Goal: Task Accomplishment & Management: Complete application form

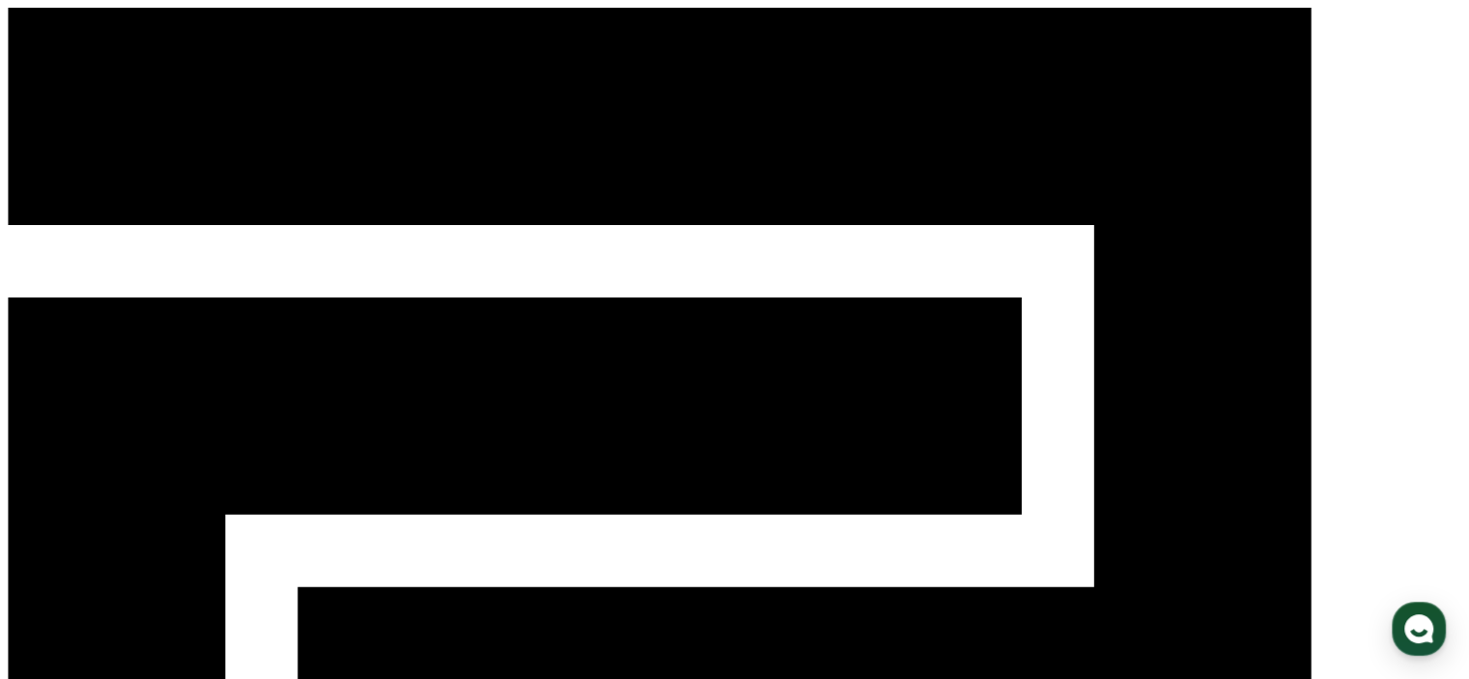
drag, startPoint x: 228, startPoint y: 34, endPoint x: 107, endPoint y: 25, distance: 121.0
click at [107, 25] on div "CReward ログイン" at bounding box center [734, 574] width 1453 height 1132
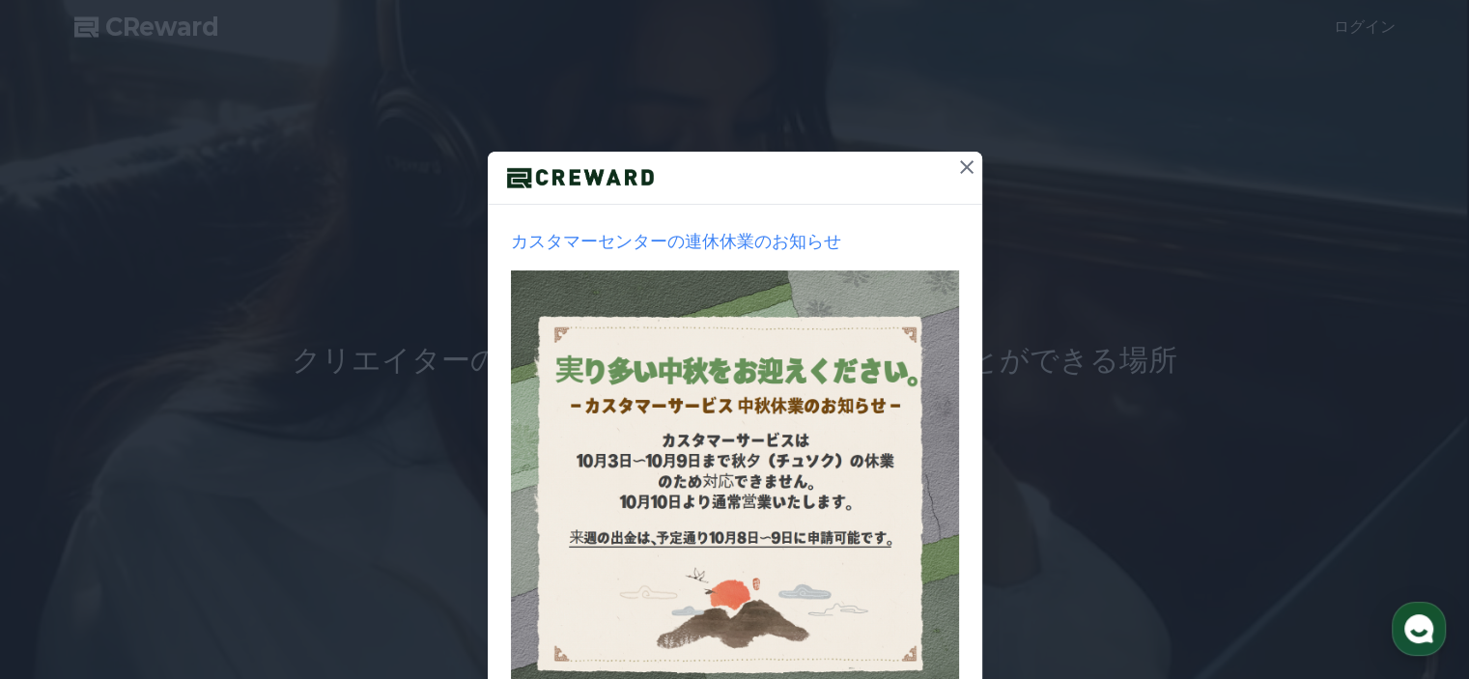
scroll to position [240, 0]
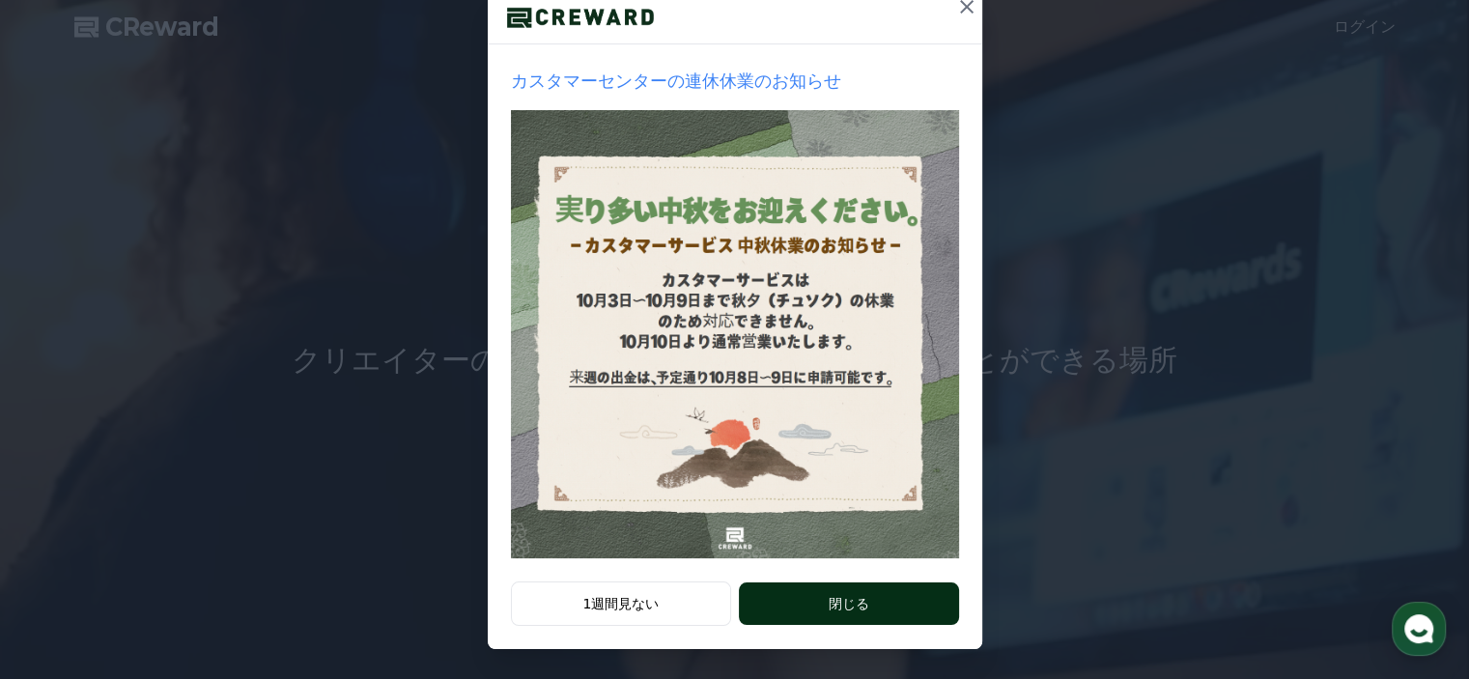
click at [838, 602] on button "閉じる" at bounding box center [848, 603] width 219 height 42
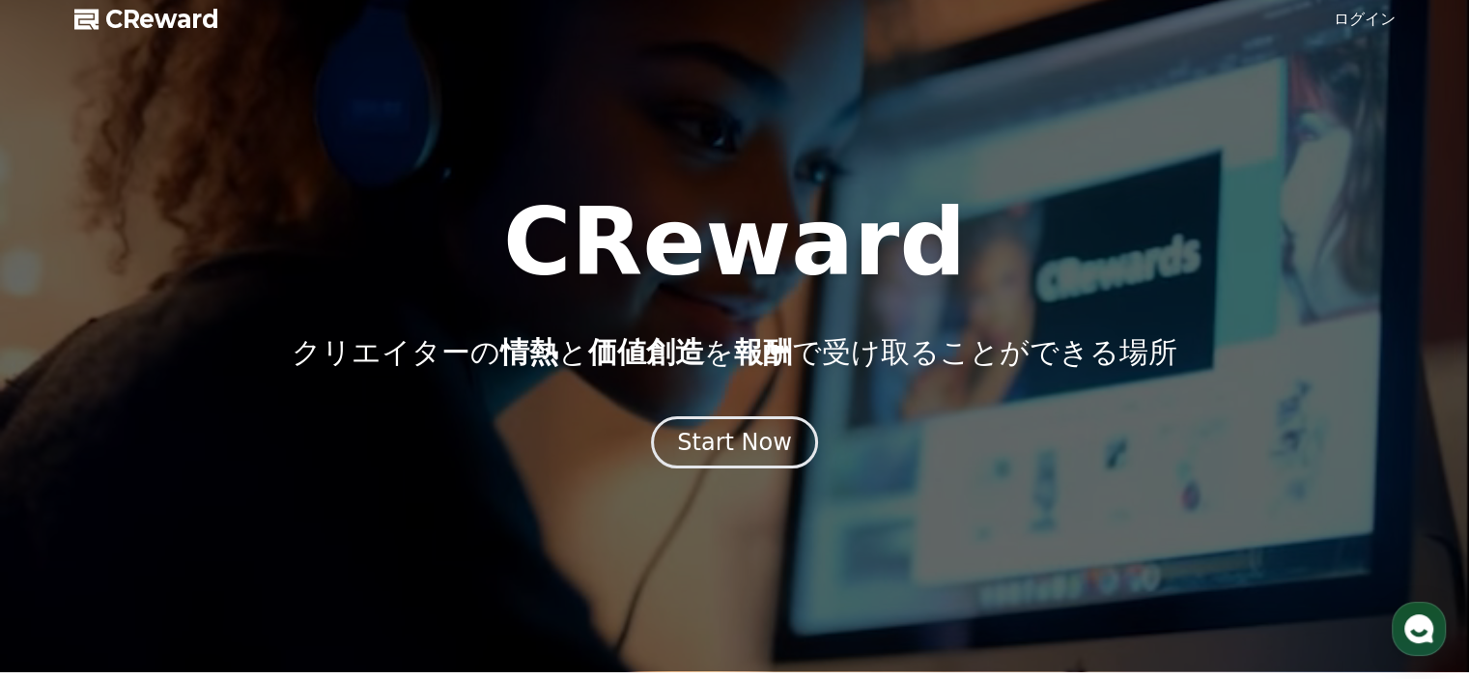
scroll to position [9, 0]
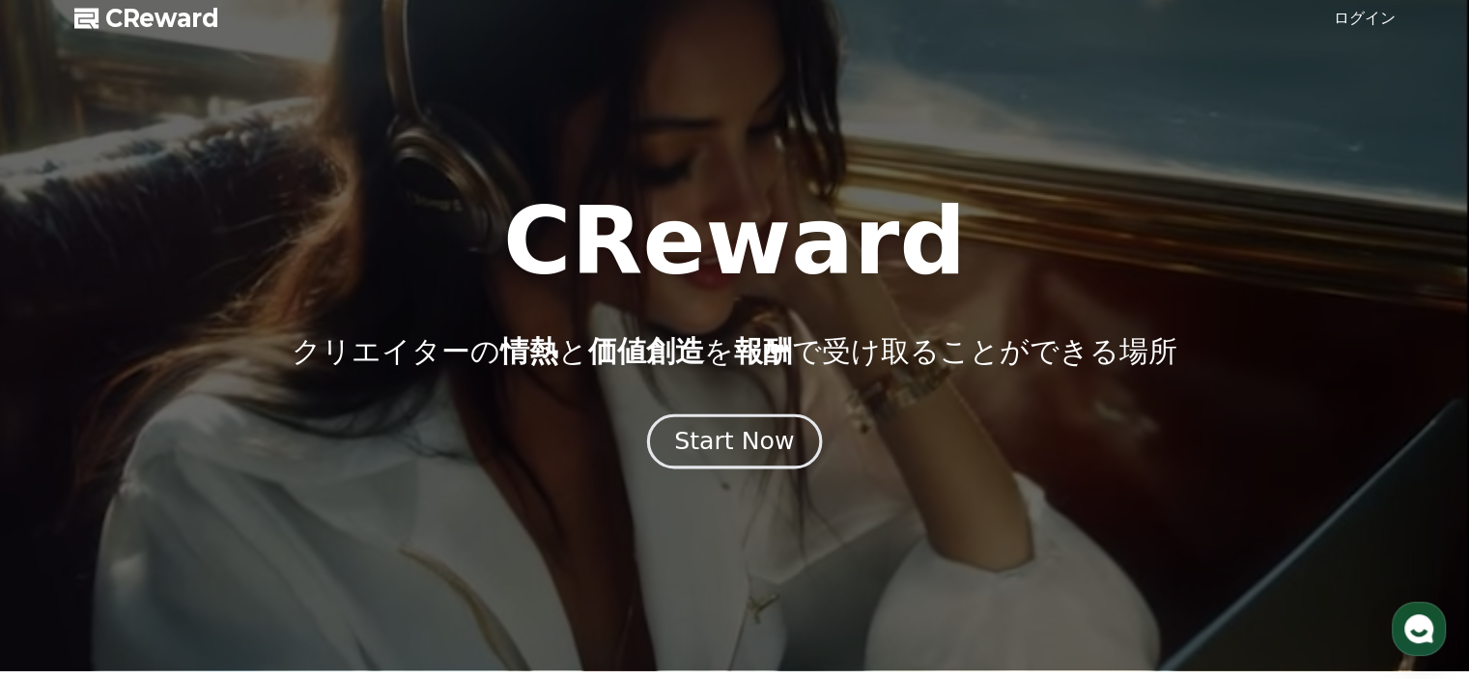
click at [759, 428] on div "Start Now" at bounding box center [734, 441] width 120 height 33
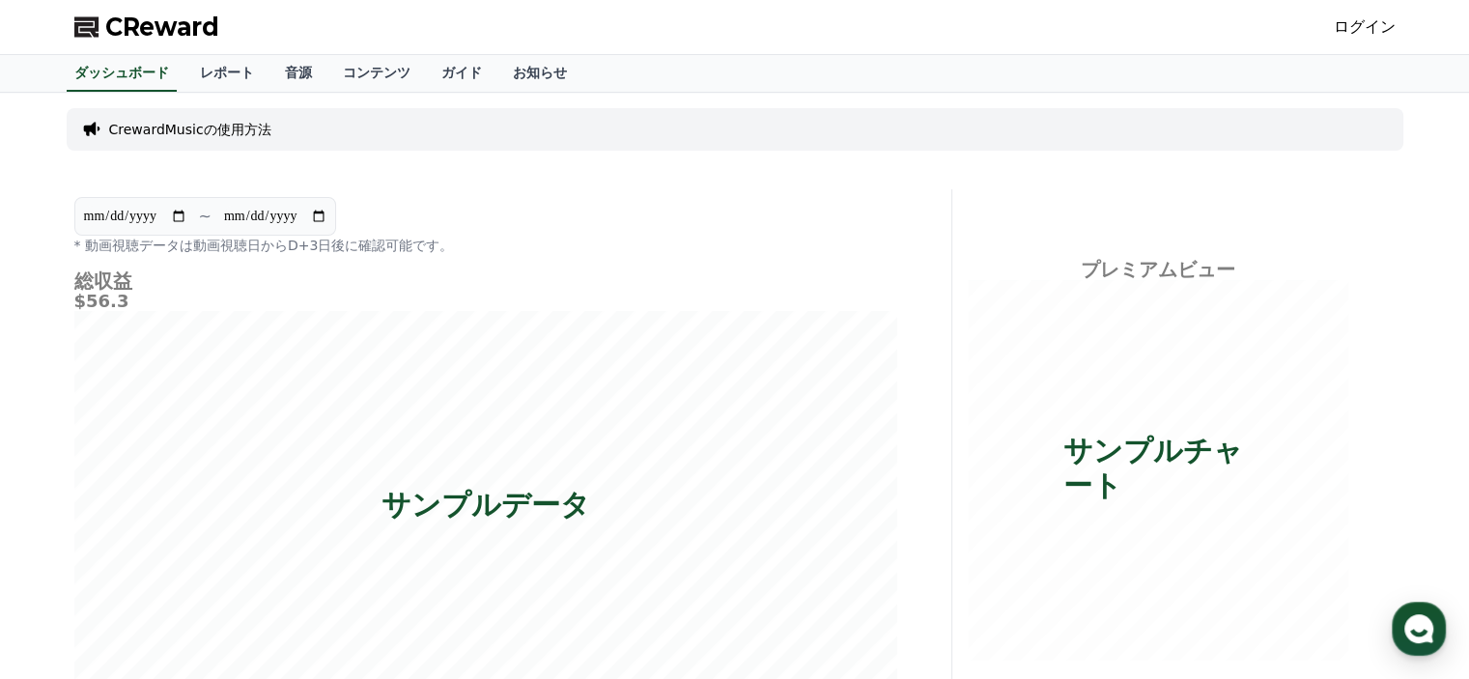
click at [1371, 19] on link "ログイン" at bounding box center [1364, 26] width 62 height 23
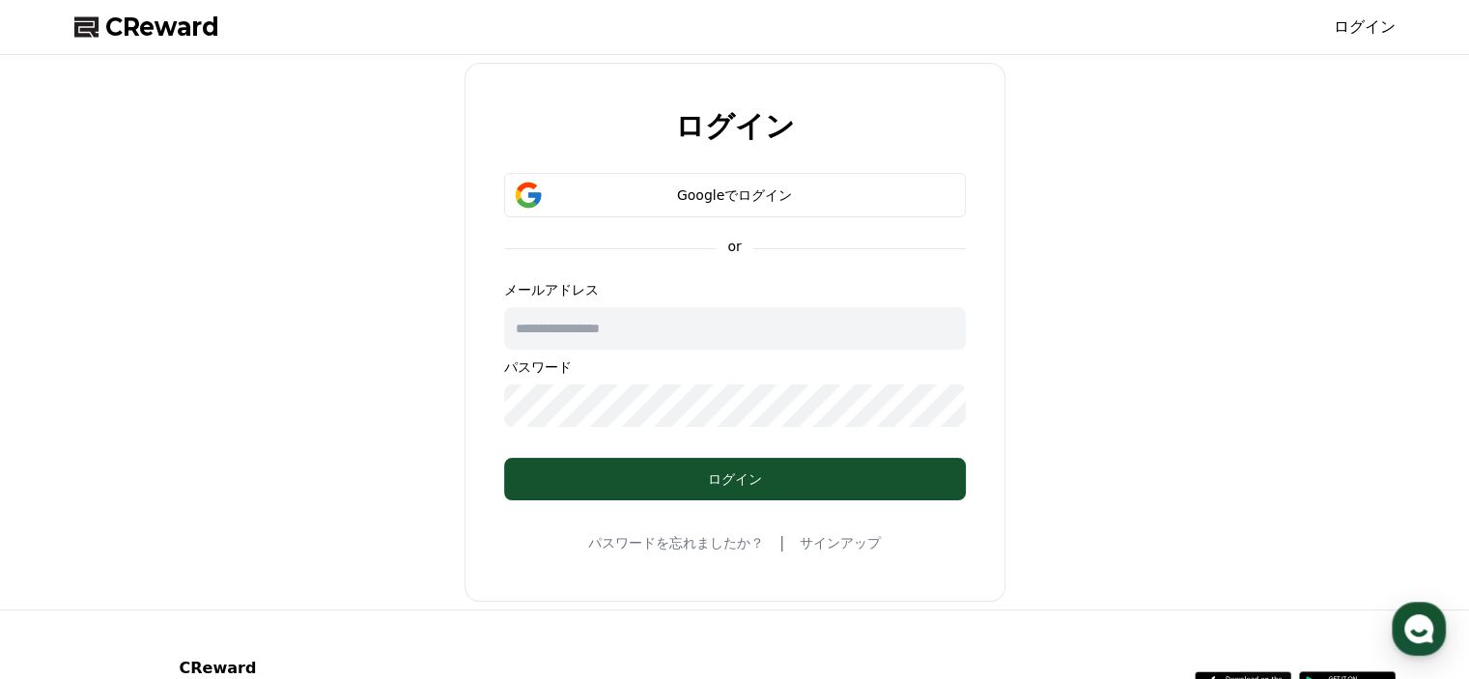
click at [768, 313] on input "text" at bounding box center [735, 328] width 462 height 42
type input "**********"
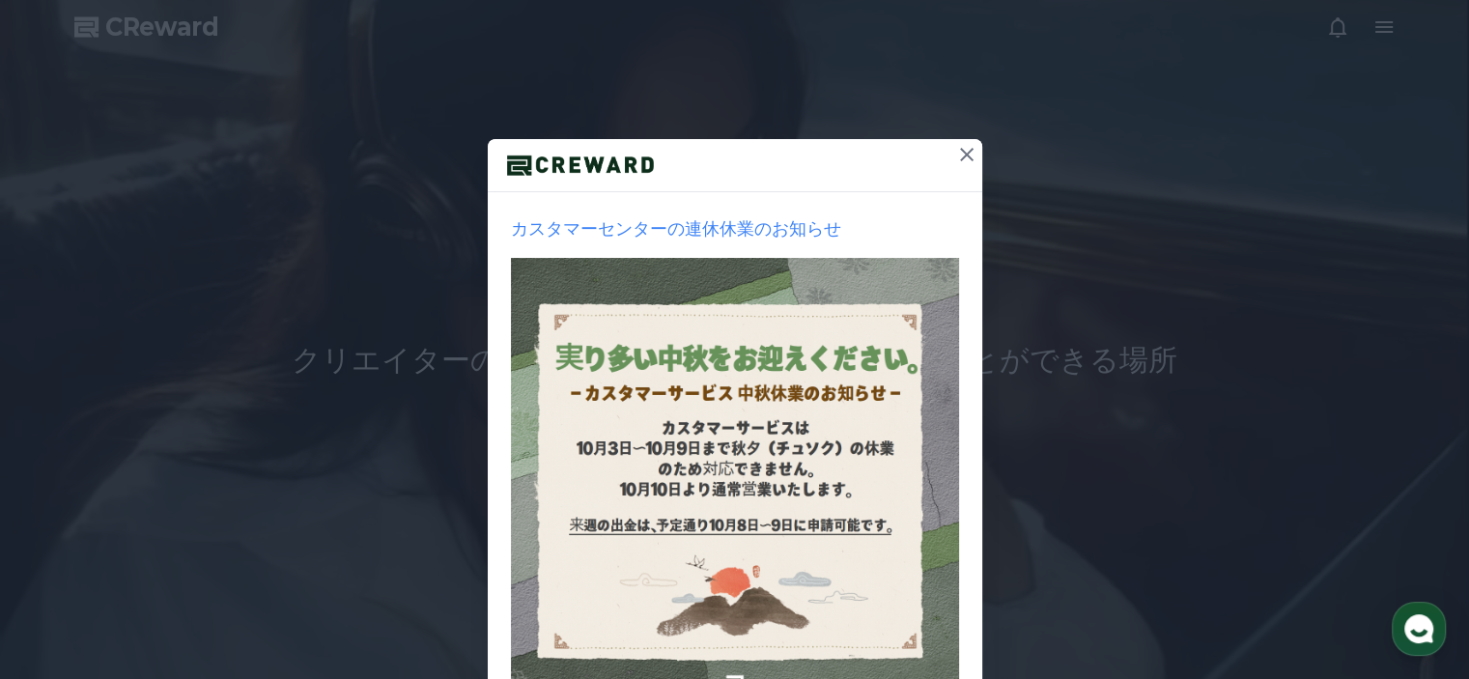
scroll to position [240, 0]
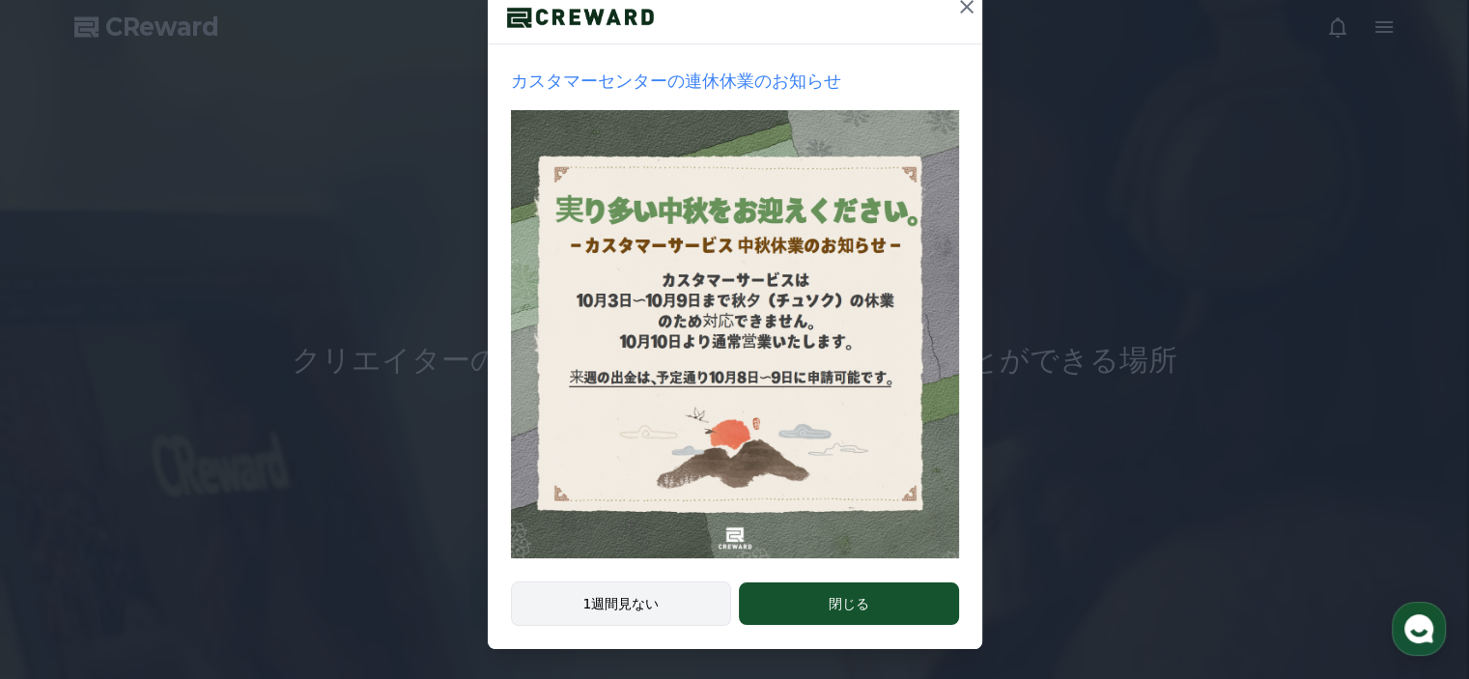
click at [673, 592] on button "1週間見ない" at bounding box center [621, 603] width 221 height 44
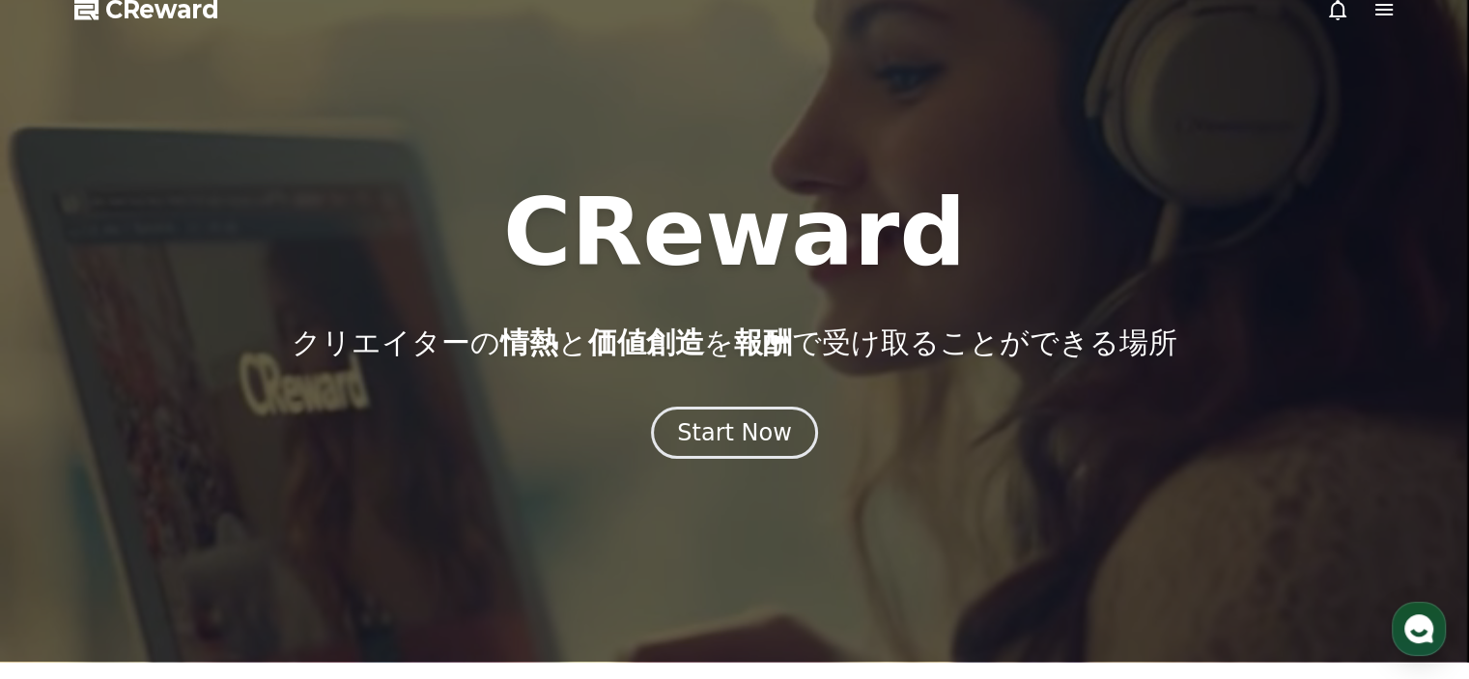
scroll to position [0, 0]
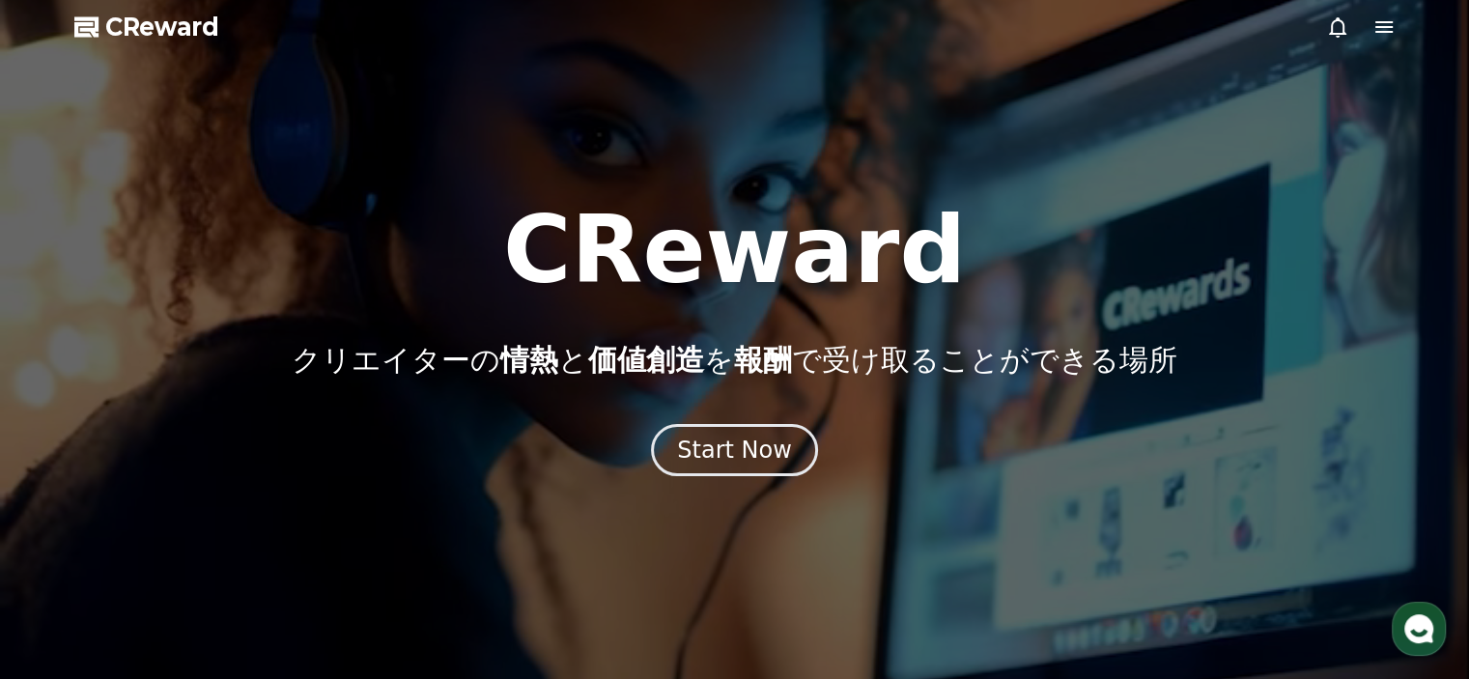
click at [1387, 27] on icon at bounding box center [1383, 27] width 17 height 12
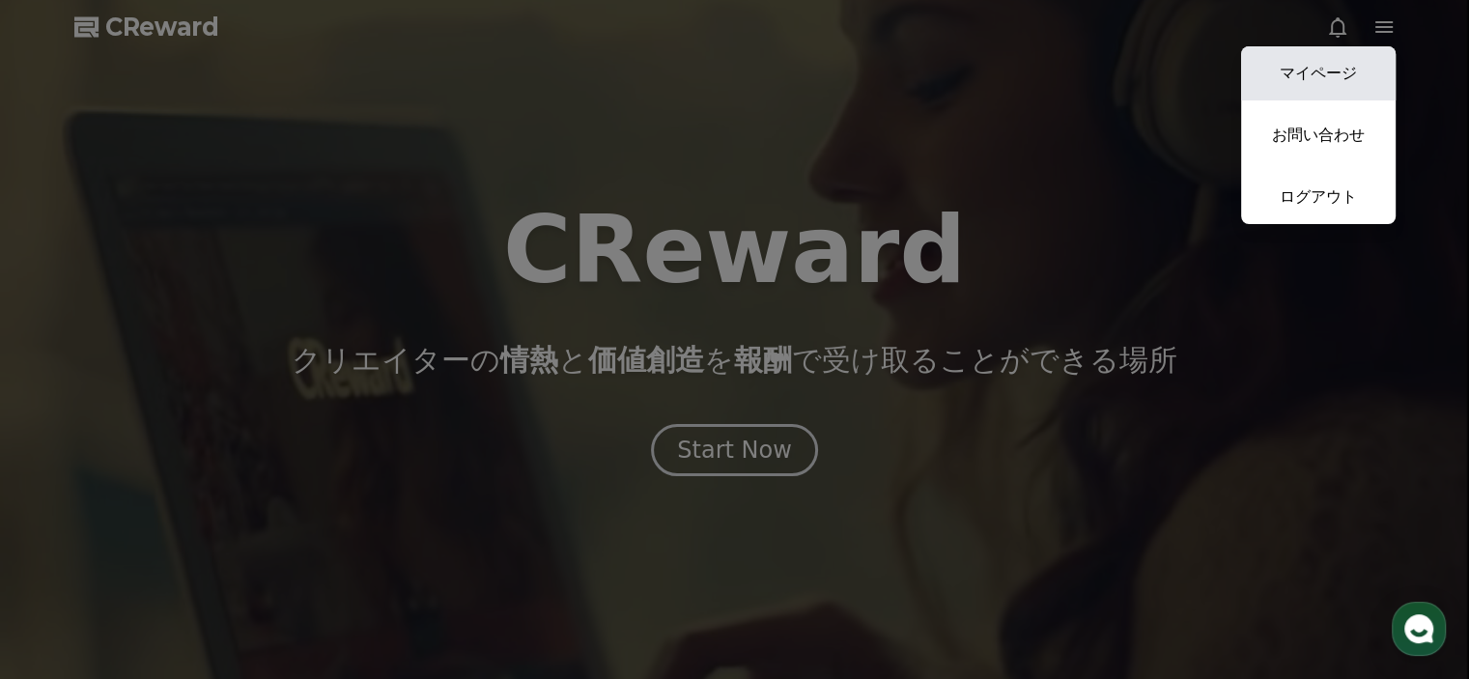
click at [1305, 84] on link "マイページ" at bounding box center [1318, 73] width 154 height 54
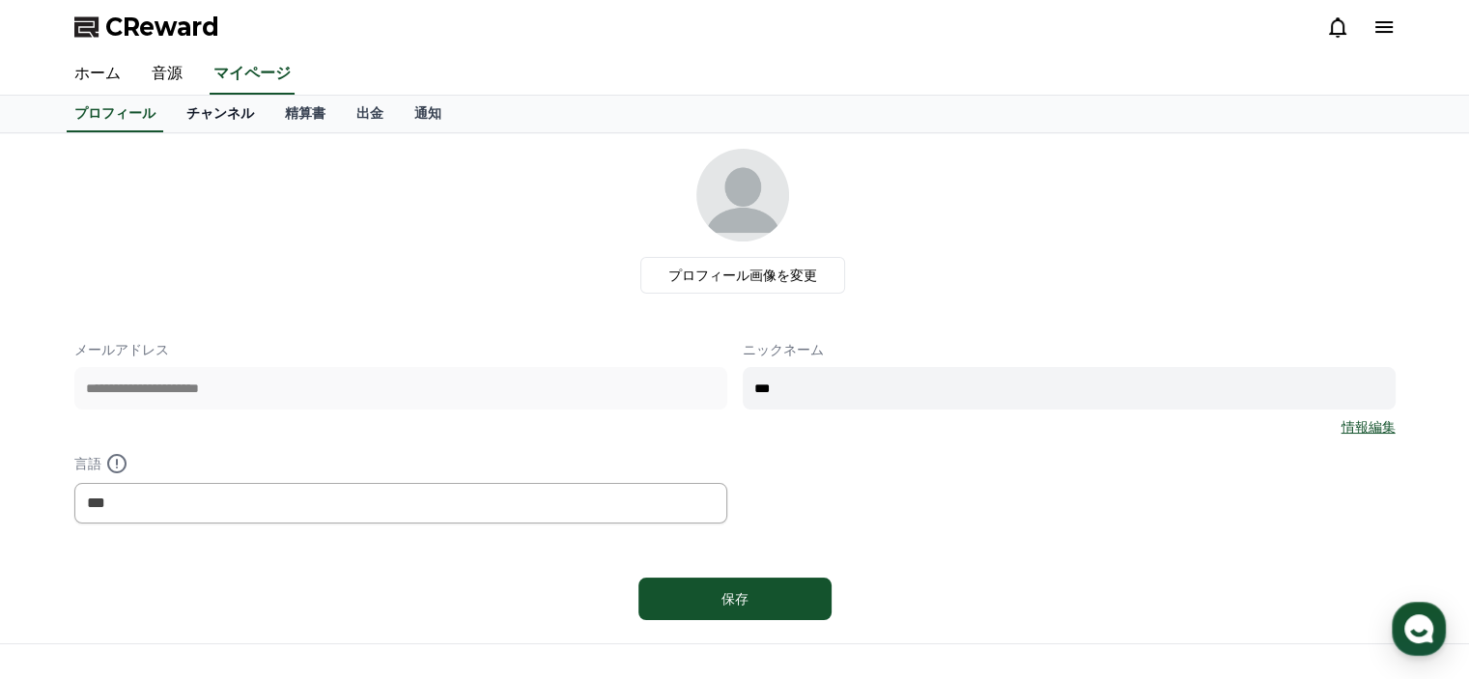
click at [201, 118] on link "チャンネル" at bounding box center [220, 114] width 98 height 37
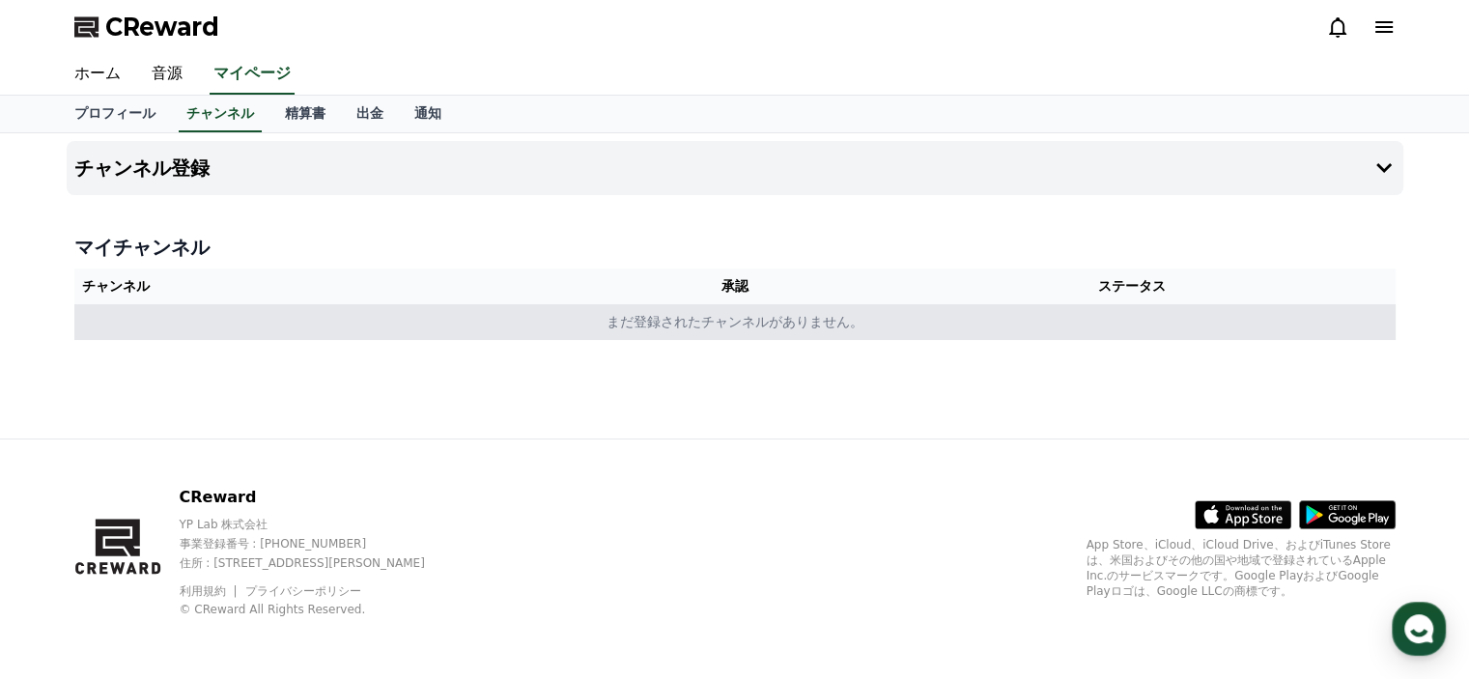
click at [435, 320] on td "まだ登録されたチャンネルがありません。" at bounding box center [734, 322] width 1321 height 36
click at [455, 333] on td "まだ登録されたチャンネルがありません。" at bounding box center [734, 322] width 1321 height 36
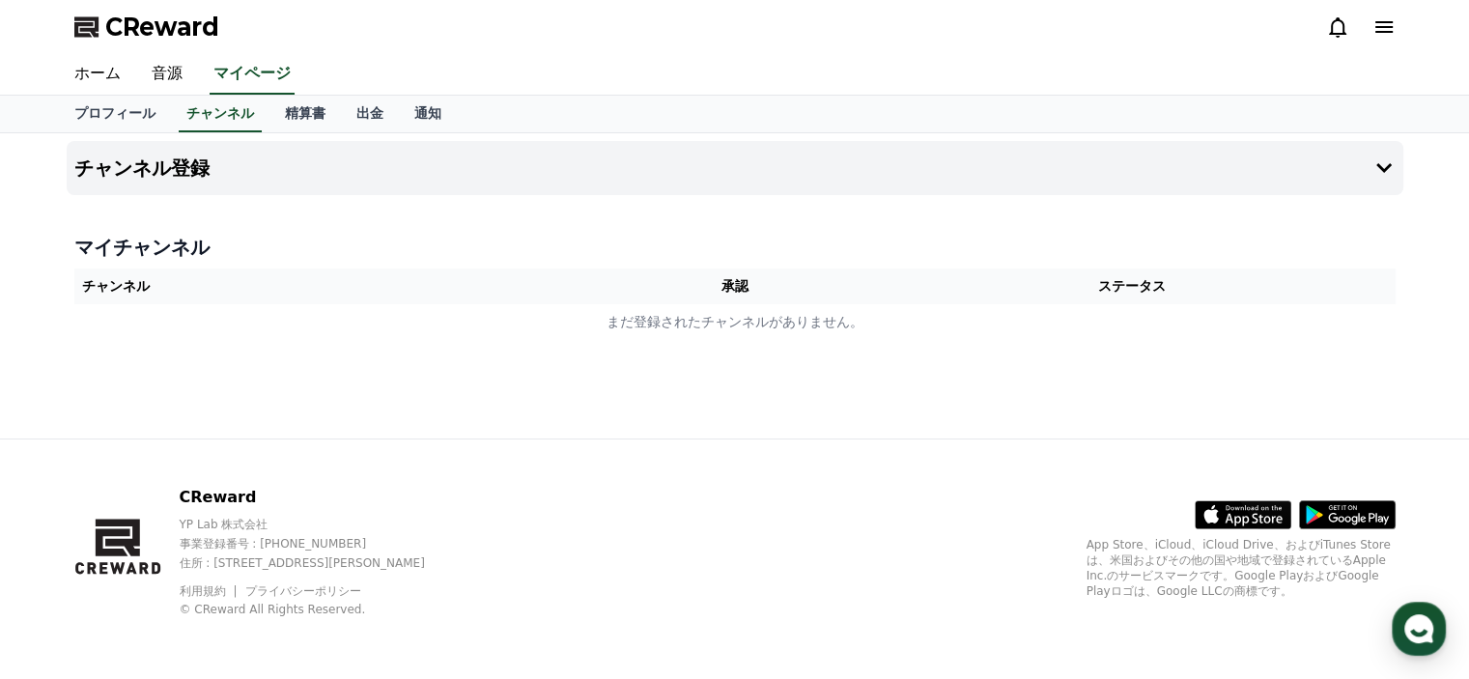
click at [403, 290] on th "チャンネル" at bounding box center [337, 286] width 526 height 36
click at [498, 178] on button "チャンネル登録" at bounding box center [735, 168] width 1336 height 54
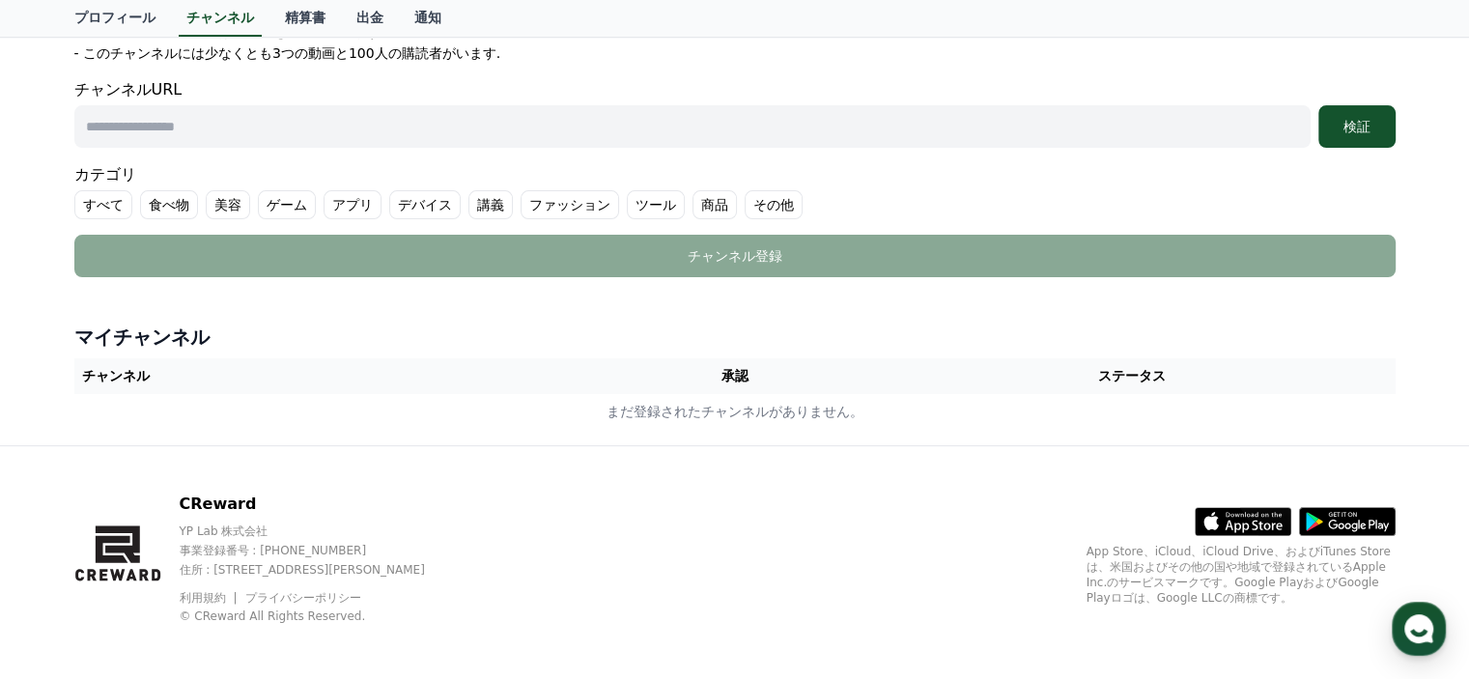
scroll to position [440, 0]
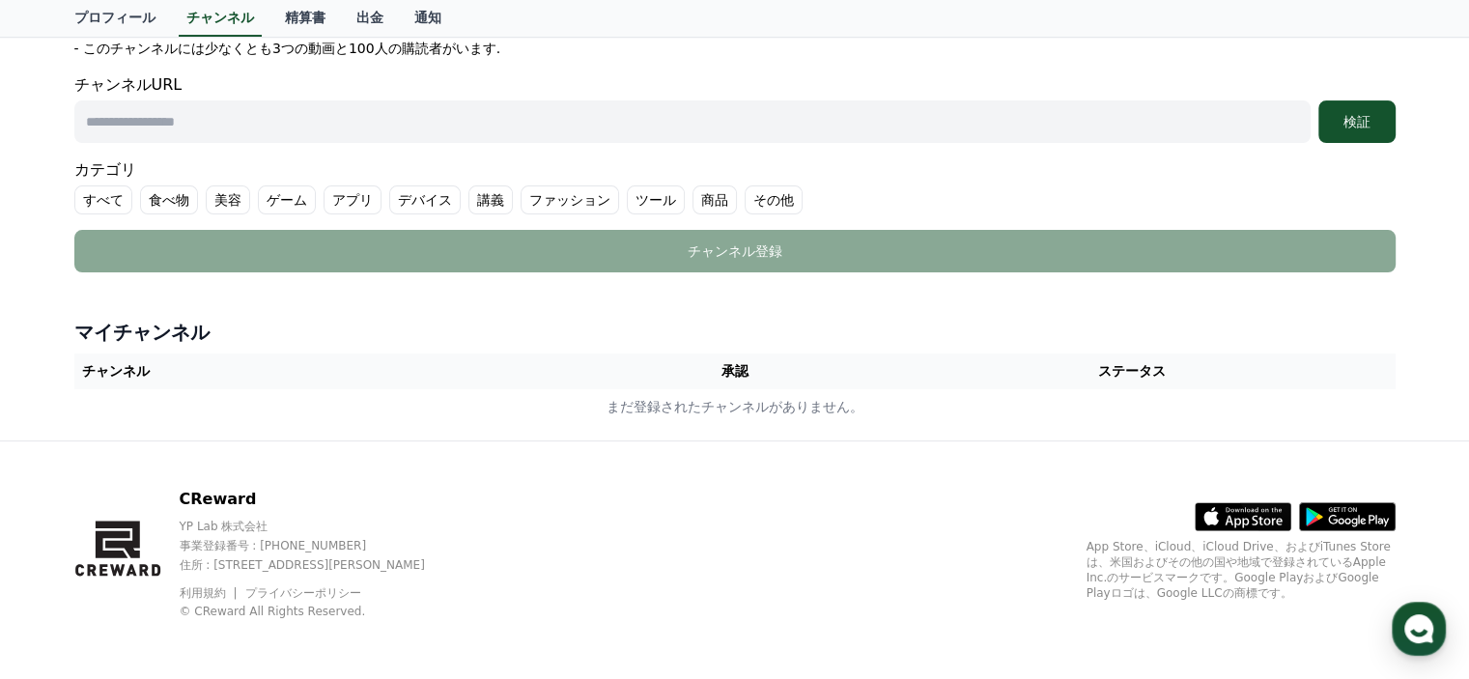
drag, startPoint x: 439, startPoint y: 369, endPoint x: 397, endPoint y: 471, distance: 110.8
click at [397, 471] on div "CReward ホーム 音源 マイページ プロフィール チャンネル 精算書 出金 通知 チャンネル登録 Youtube * 注意 * チャンネルを追加した後、…" at bounding box center [734, 120] width 1469 height 1121
click at [397, 471] on div "CReward YP Lab 株式会社 事業登録番号 : 655-81-03655 住所 : 京畿道金浦市陽村邑陽谷路495, 3階305-BI16号 利用規…" at bounding box center [735, 560] width 1352 height 239
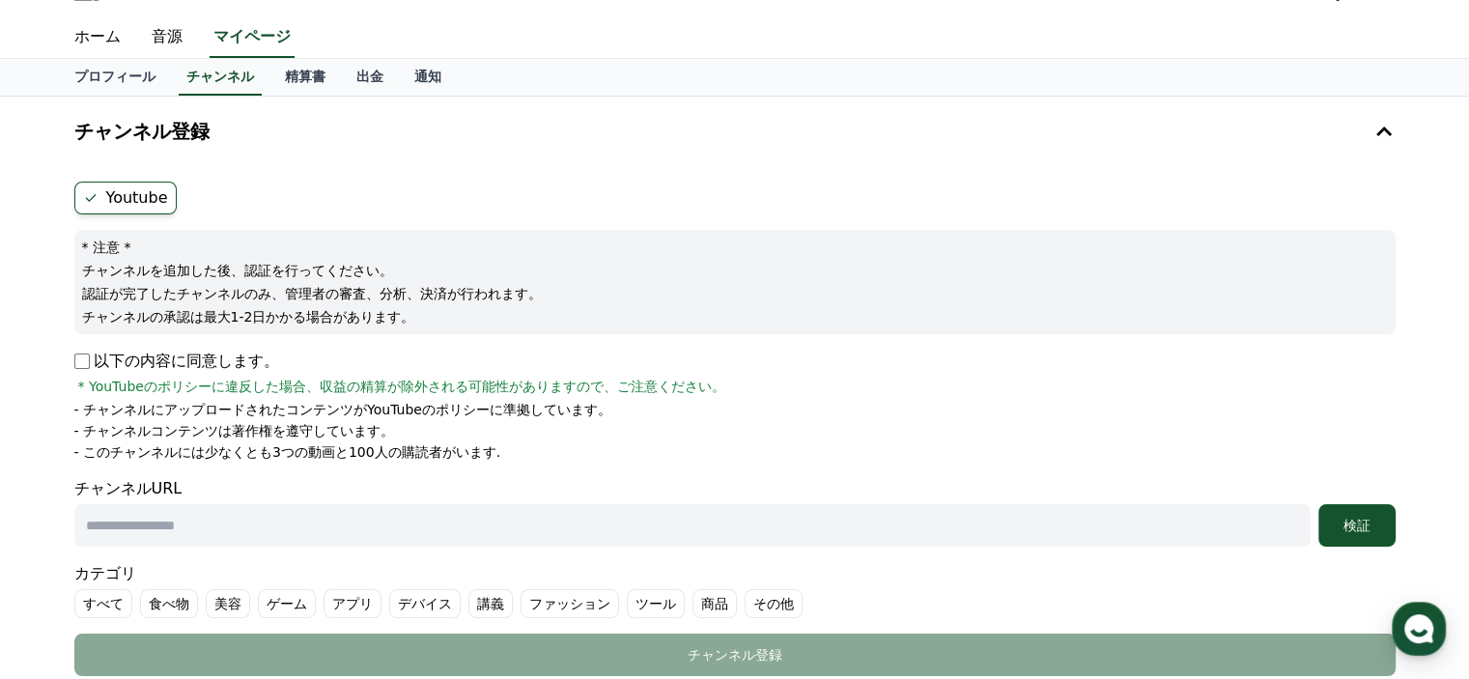
scroll to position [1, 0]
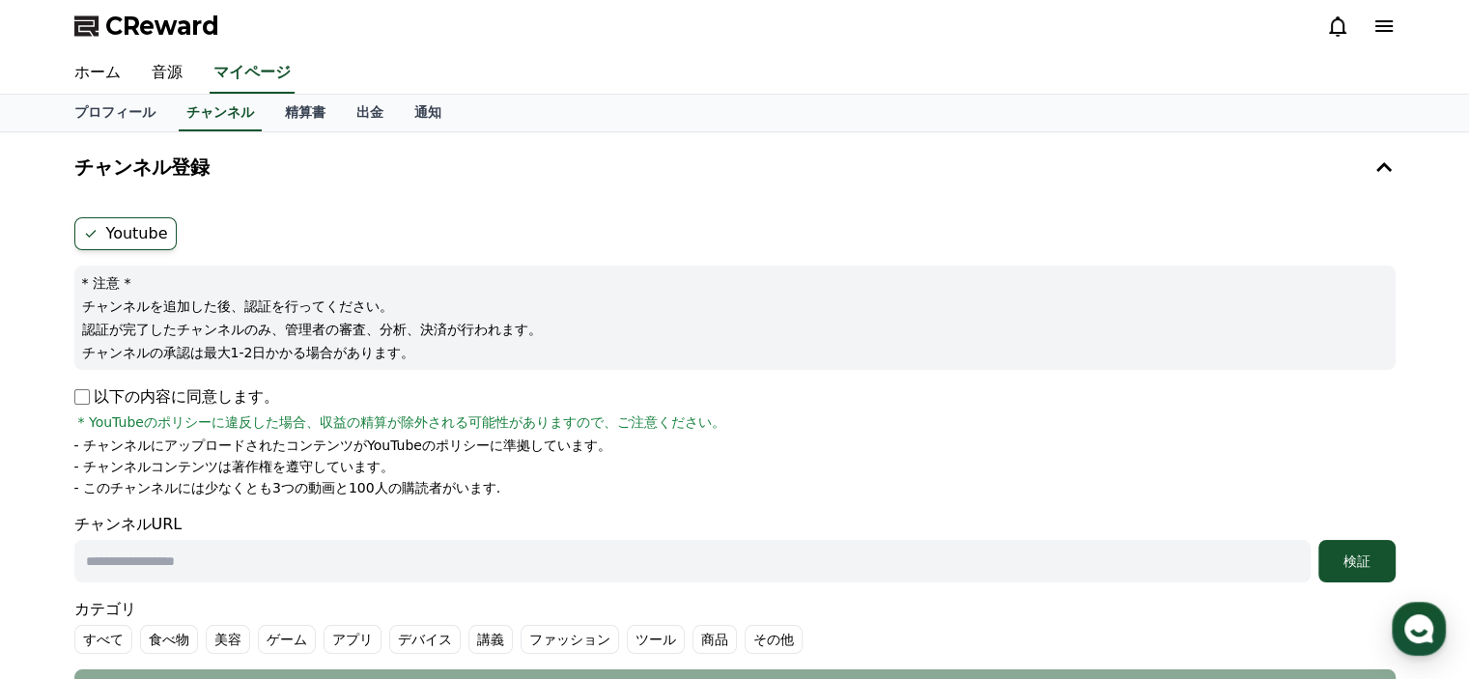
click at [129, 224] on label "Youtube" at bounding box center [125, 233] width 102 height 33
click at [93, 234] on icon at bounding box center [90, 233] width 15 height 15
click at [207, 238] on ul "Youtube" at bounding box center [734, 233] width 1321 height 33
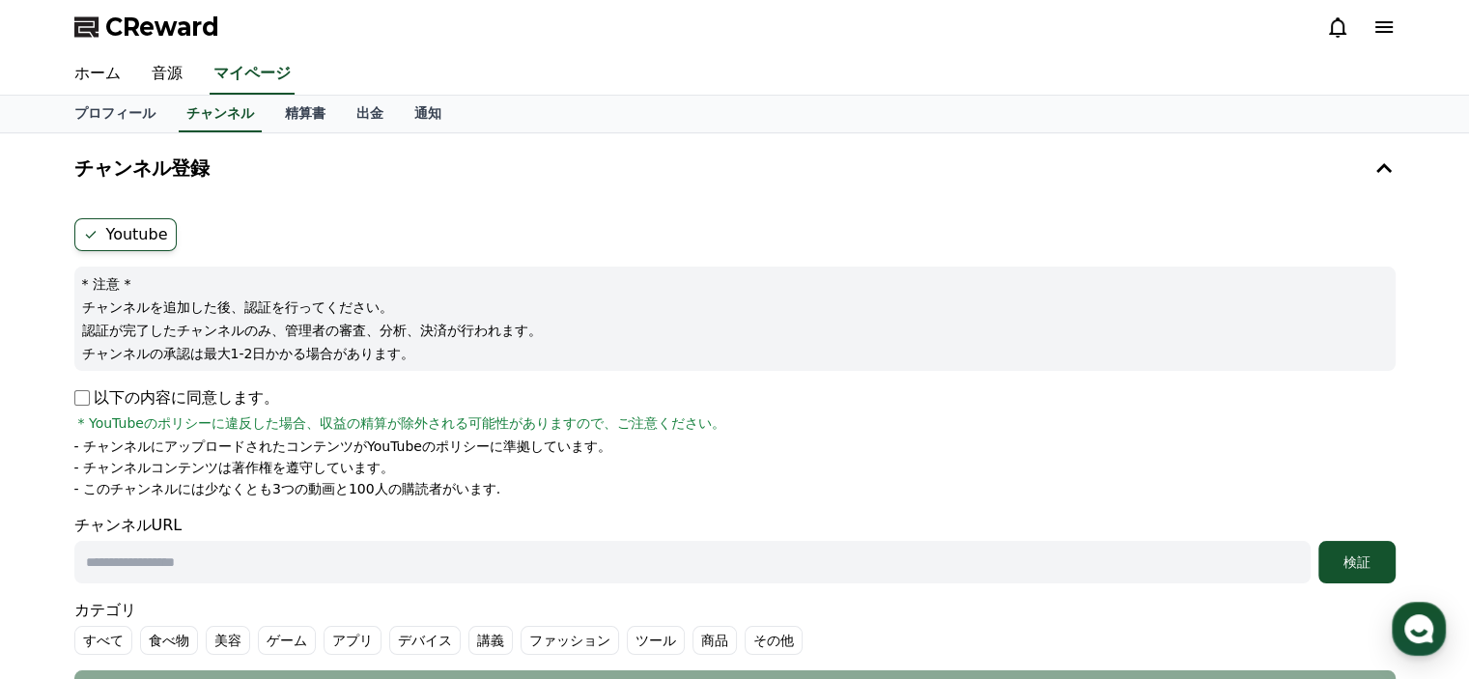
drag, startPoint x: 233, startPoint y: 32, endPoint x: 108, endPoint y: 31, distance: 124.6
click at [108, 31] on div "CReward" at bounding box center [735, 27] width 1352 height 54
copy span "CReward"
click at [373, 254] on form "Youtube * 注意 * チャンネルを追加した後、認証を行ってください。 認証が完了したチャンネルのみ、管理者の審査、分析、決済が行われます。 チャンネル…" at bounding box center [734, 465] width 1321 height 494
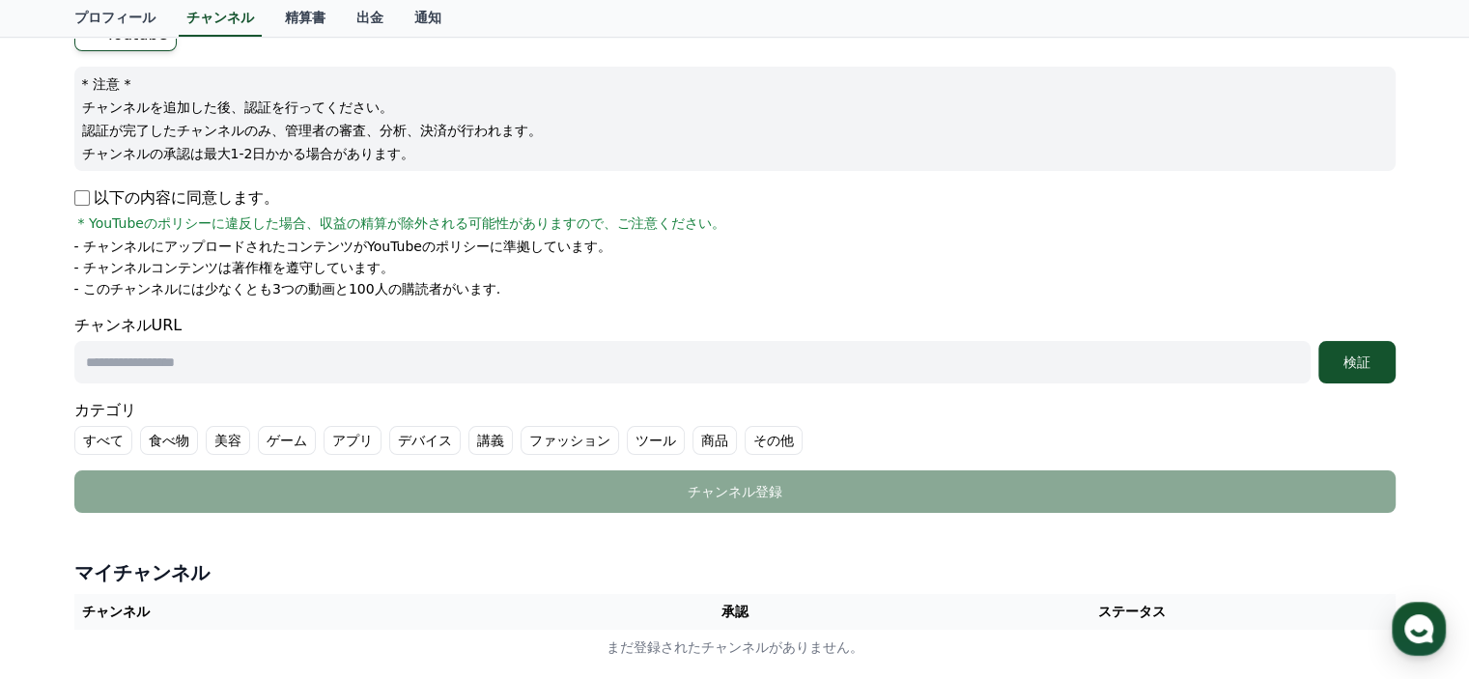
scroll to position [202, 0]
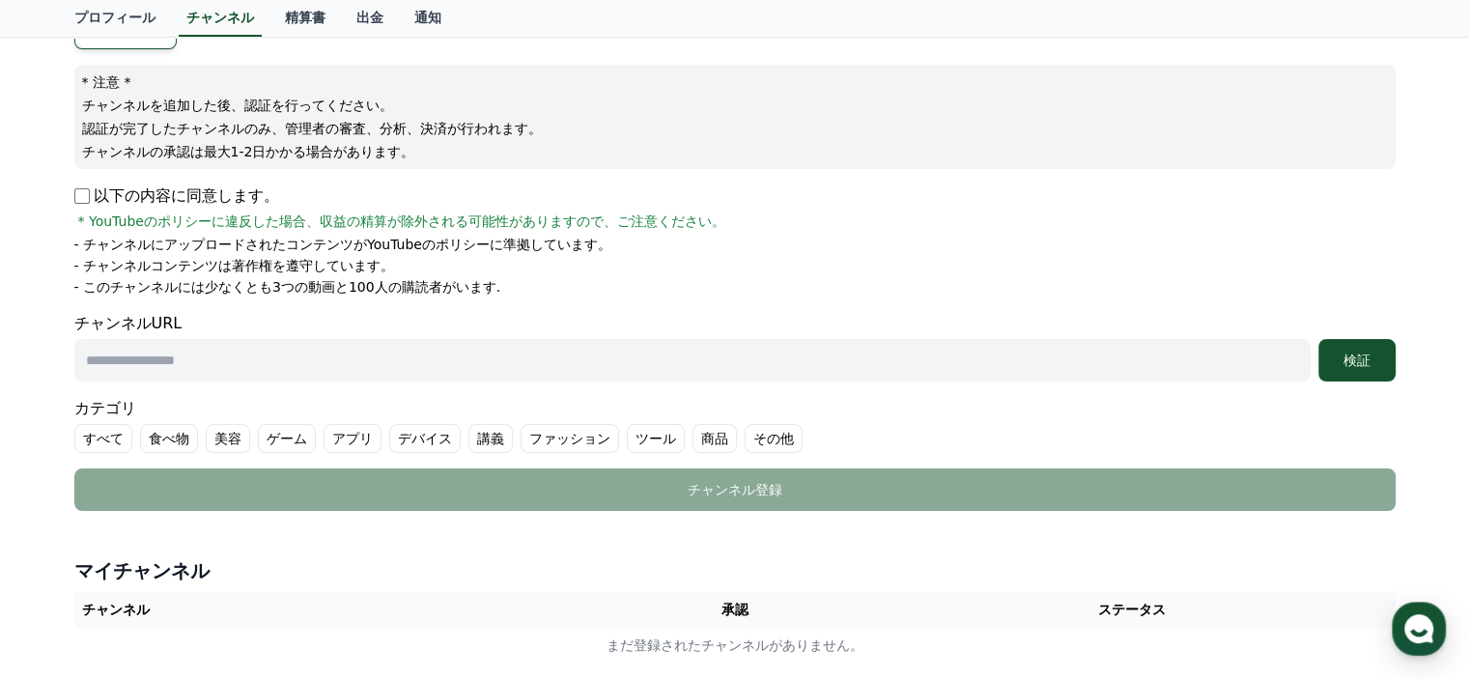
click at [397, 370] on input "text" at bounding box center [692, 360] width 1236 height 42
paste input "**********"
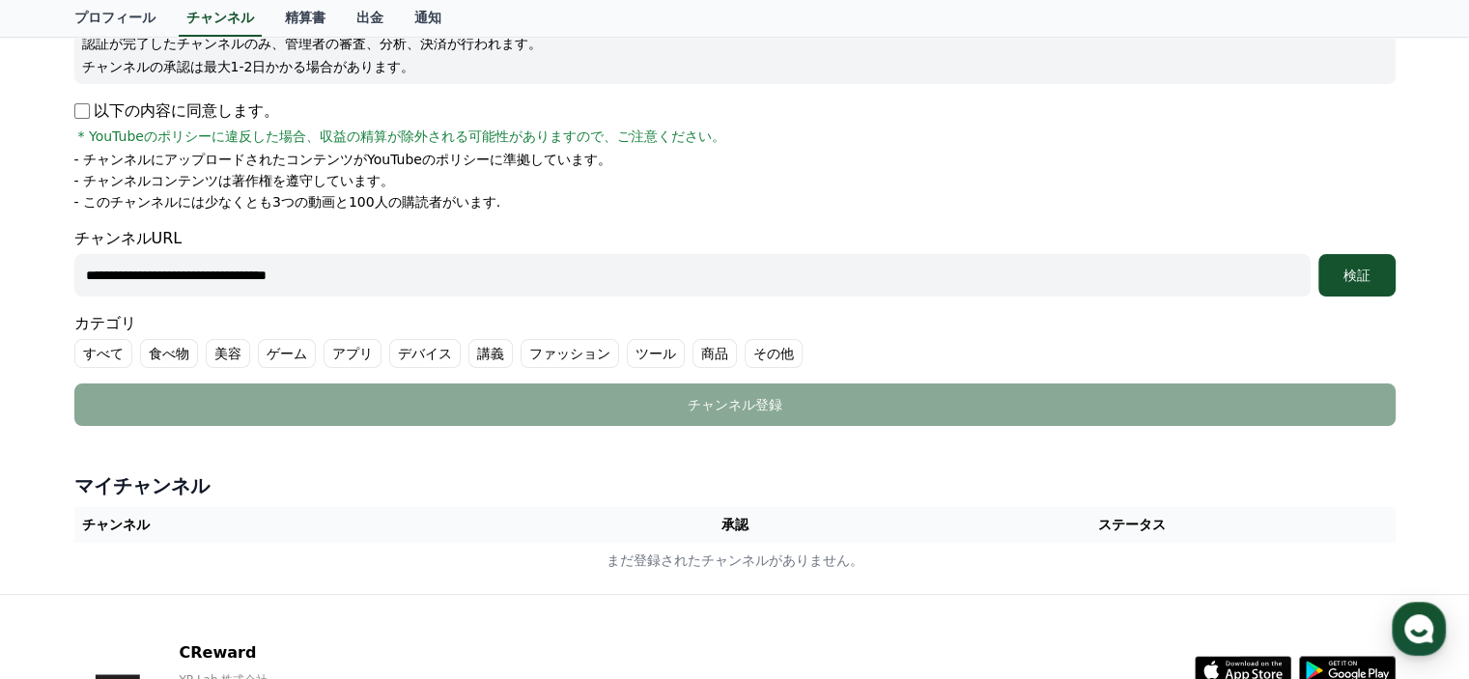
scroll to position [288, 0]
type input "**********"
click at [744, 344] on label "その他" at bounding box center [773, 352] width 58 height 29
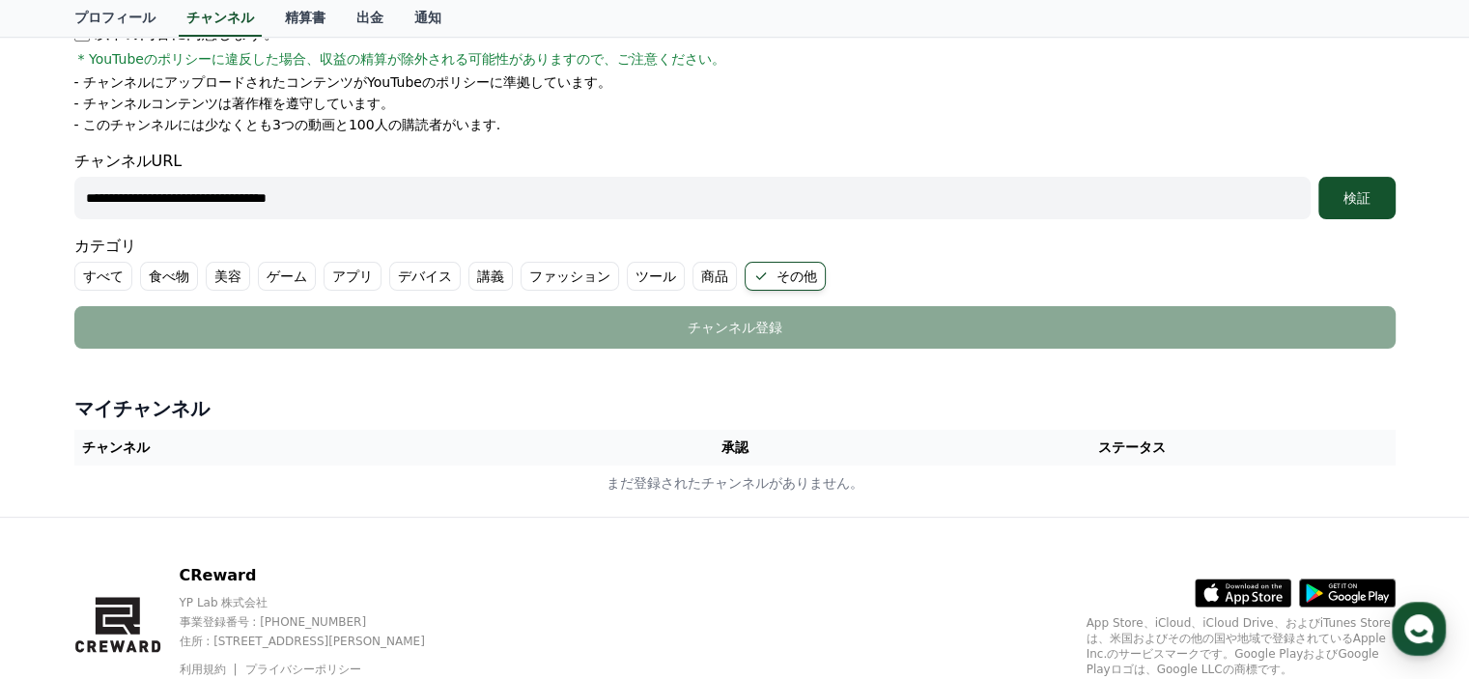
scroll to position [398, 0]
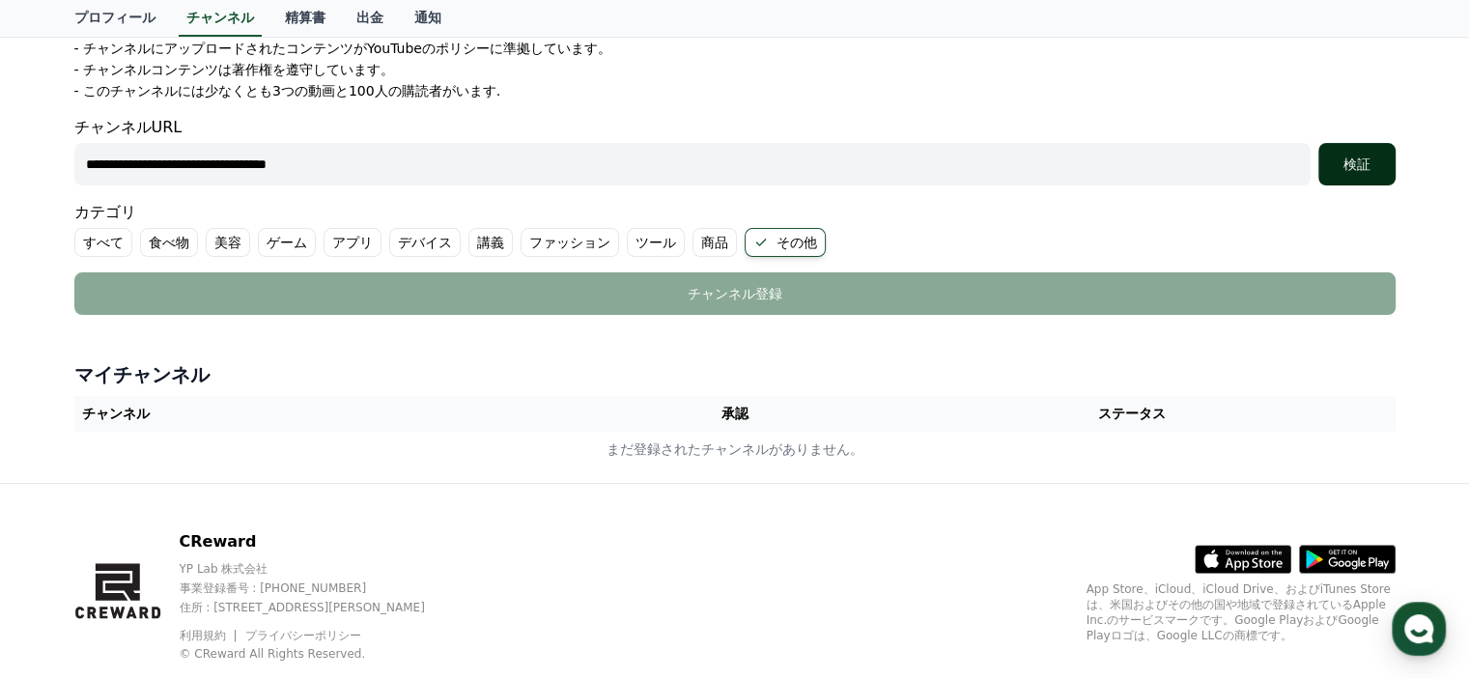
click at [1375, 160] on div "検証" at bounding box center [1357, 163] width 62 height 19
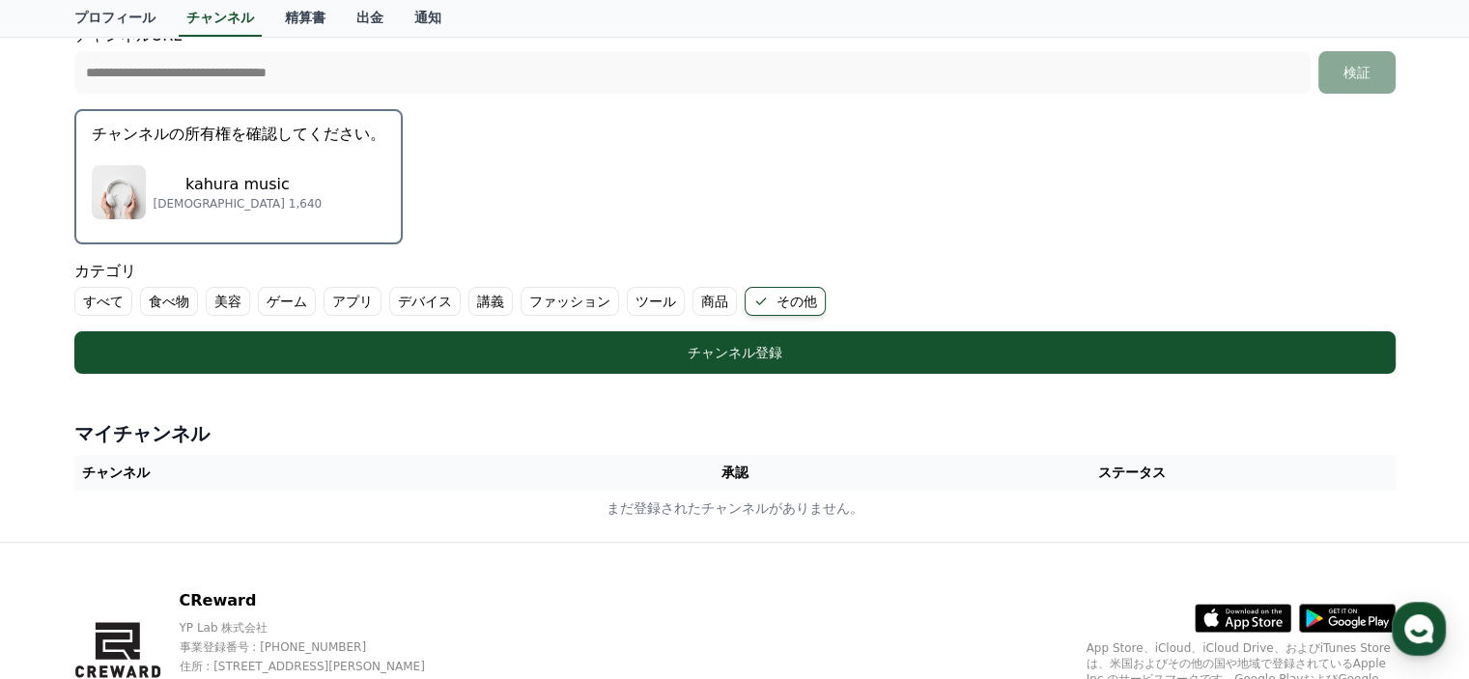
scroll to position [510, 0]
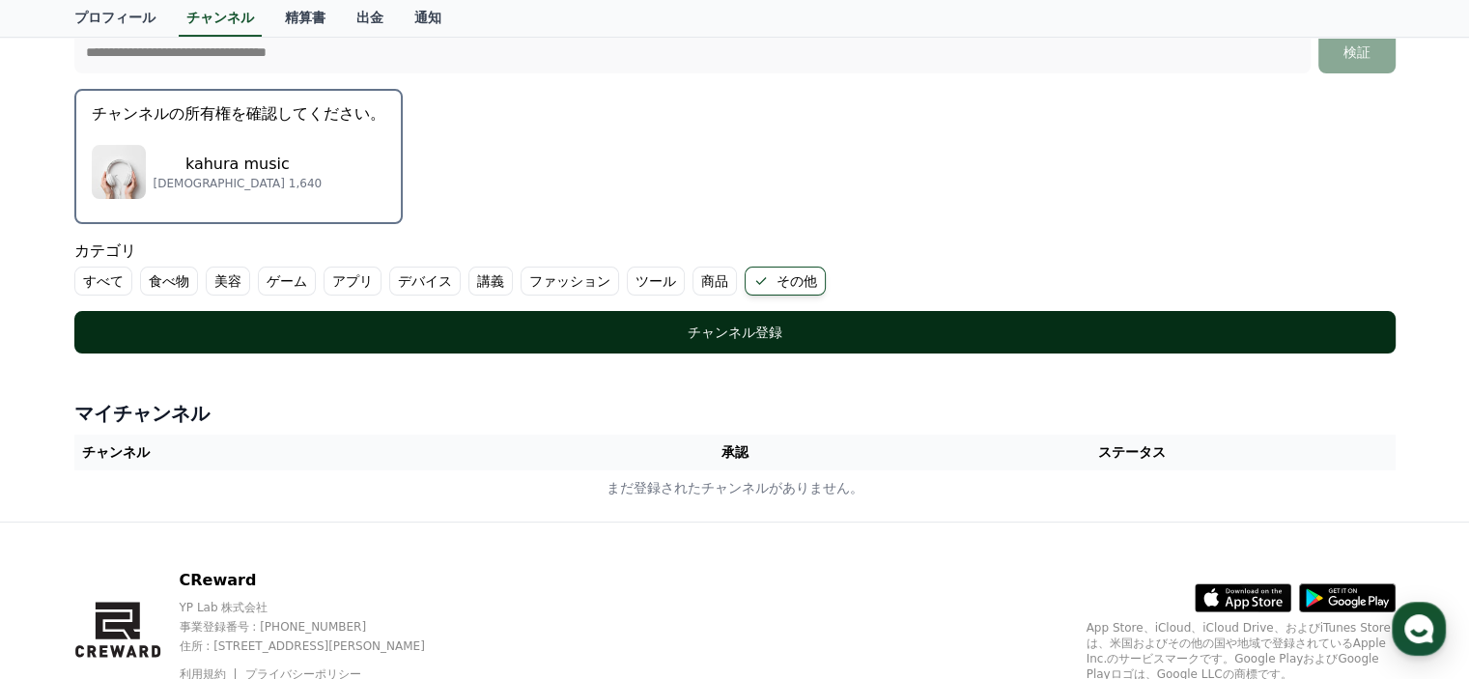
click at [559, 325] on div "チャンネル登録" at bounding box center [735, 332] width 1244 height 19
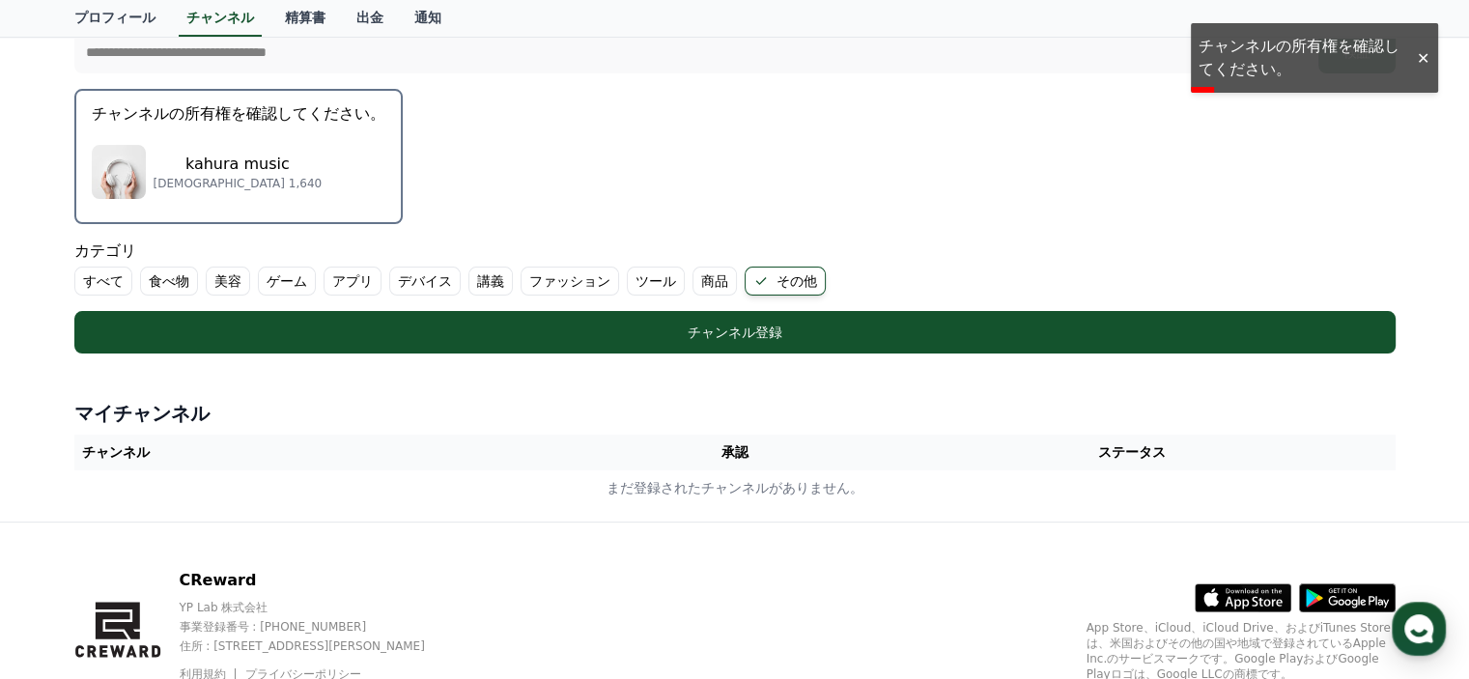
click at [294, 179] on div "kahura music サブスクライバー 1,640" at bounding box center [239, 171] width 294 height 77
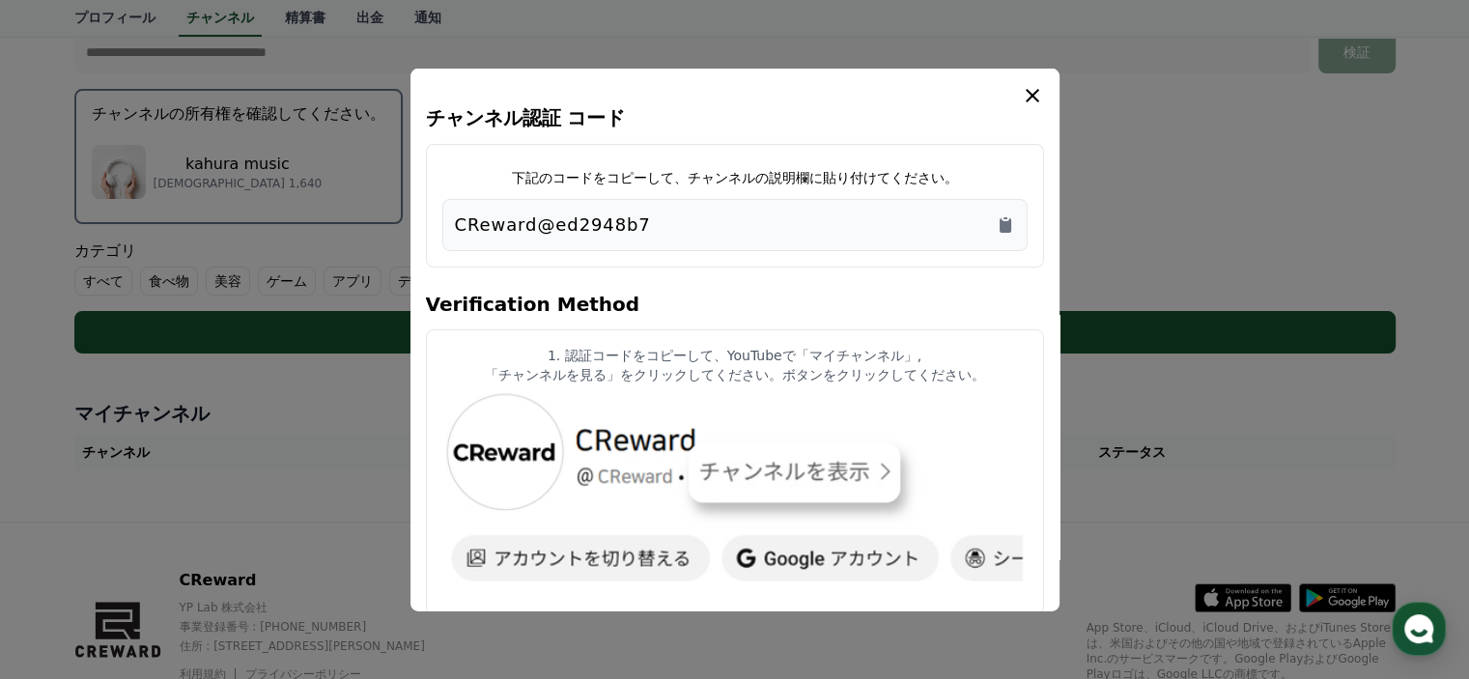
click at [654, 224] on div "CReward@ed2948b7" at bounding box center [735, 223] width 560 height 27
click at [1008, 223] on icon "Copy to clipboard" at bounding box center [1005, 224] width 12 height 14
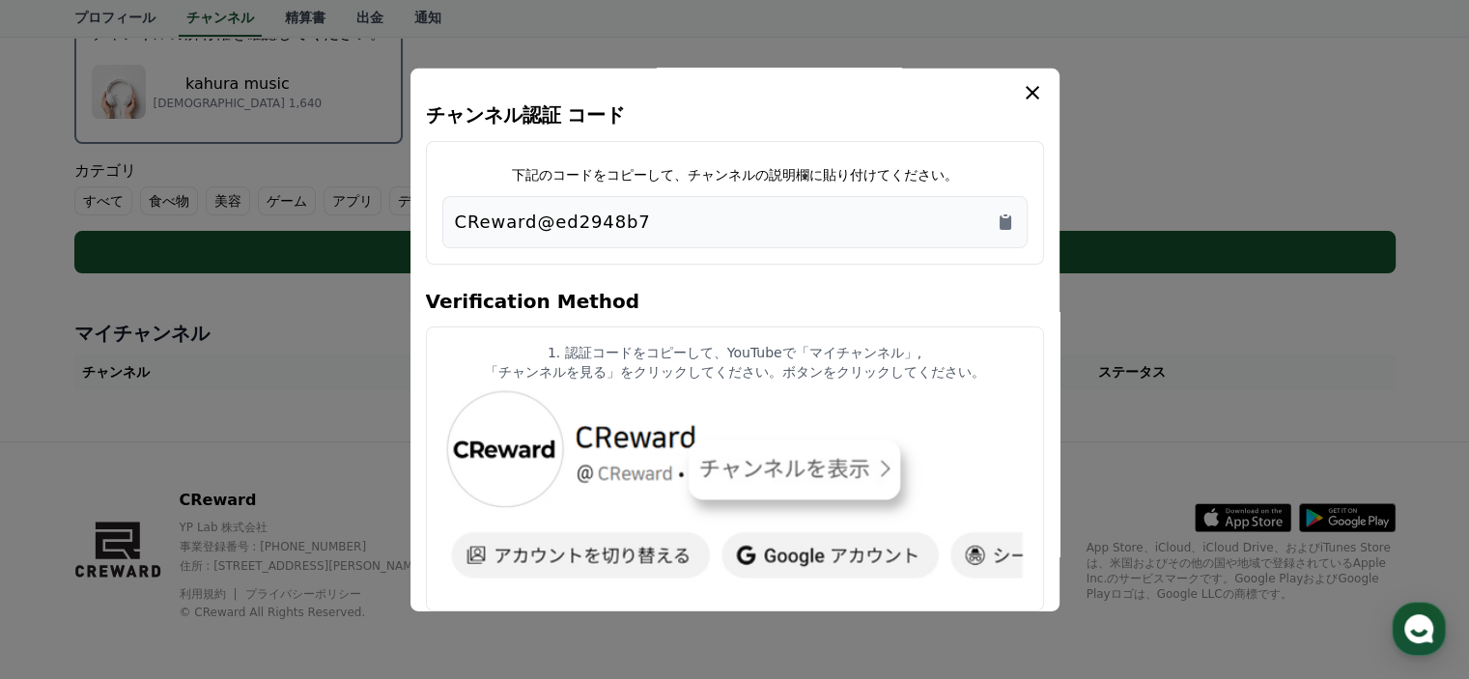
scroll to position [0, 0]
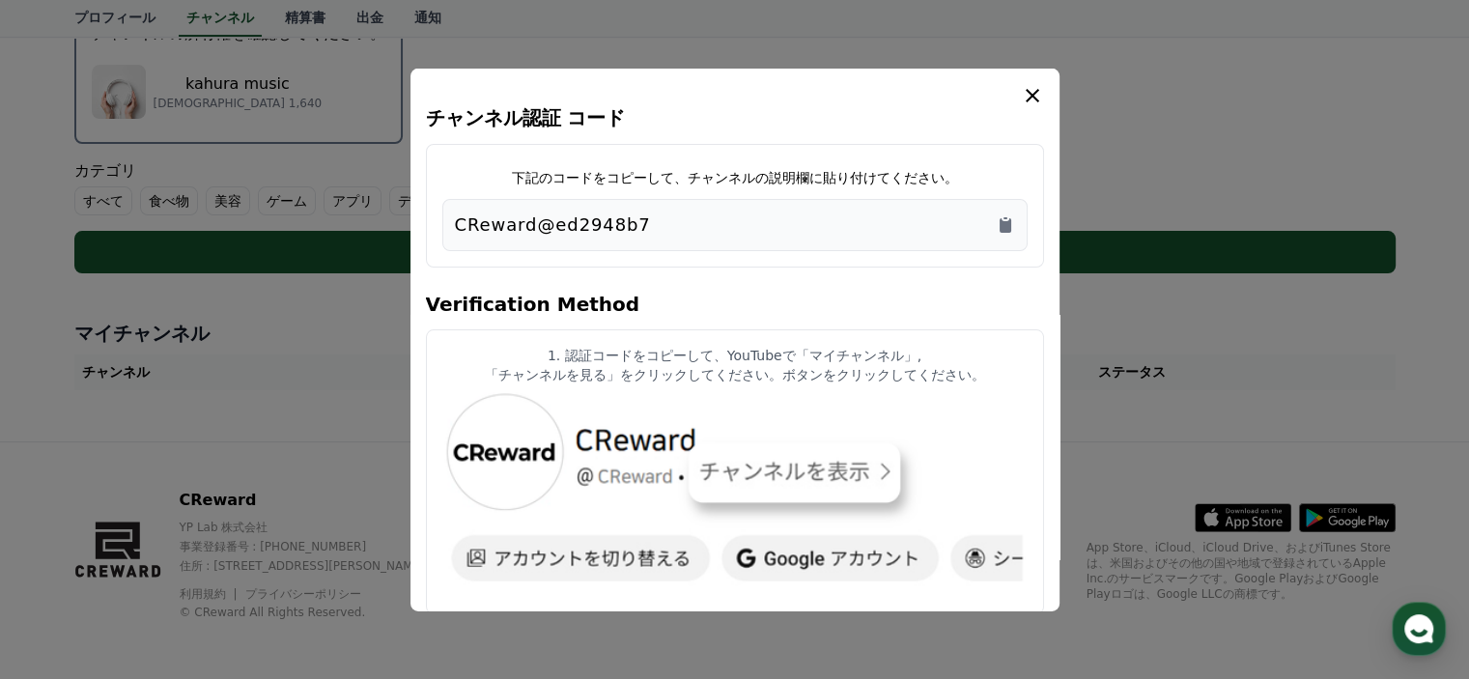
click at [1036, 99] on icon "modal" at bounding box center [1032, 95] width 14 height 14
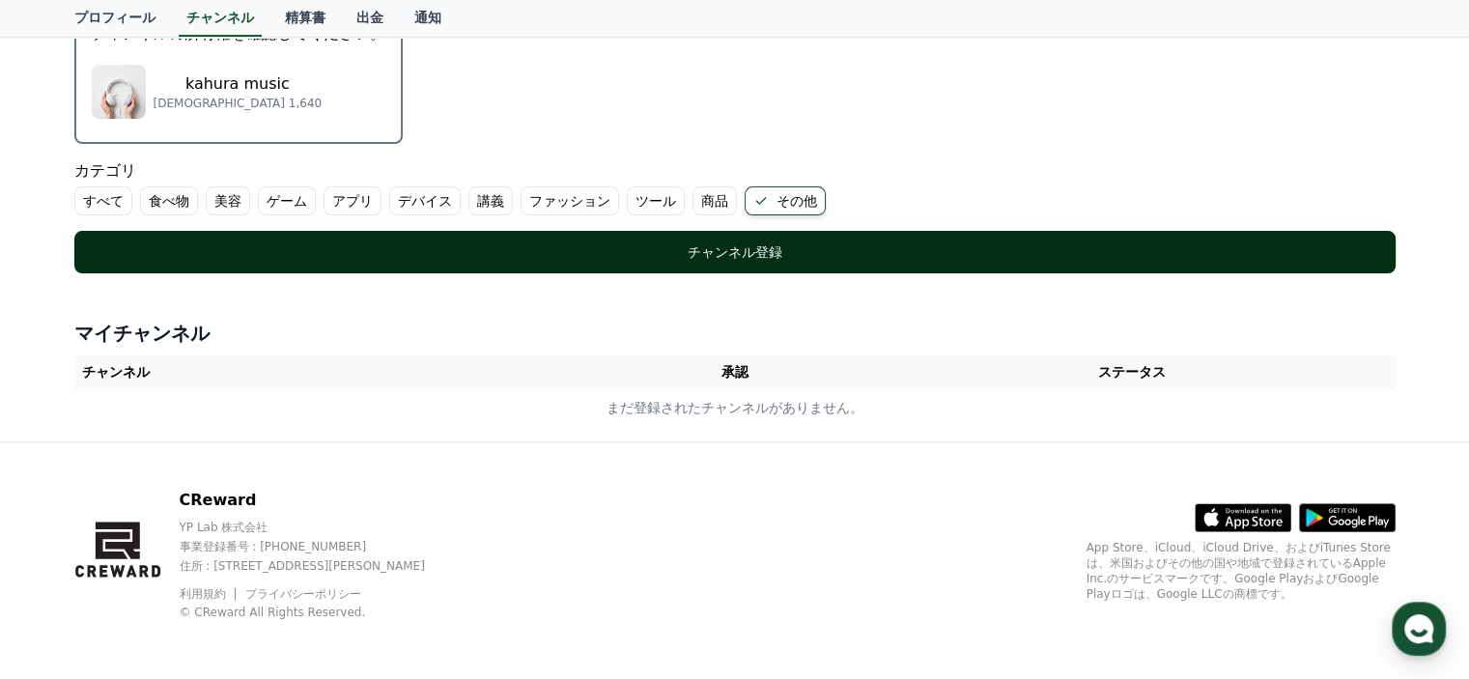
click at [789, 261] on button "チャンネル登録" at bounding box center [734, 252] width 1321 height 42
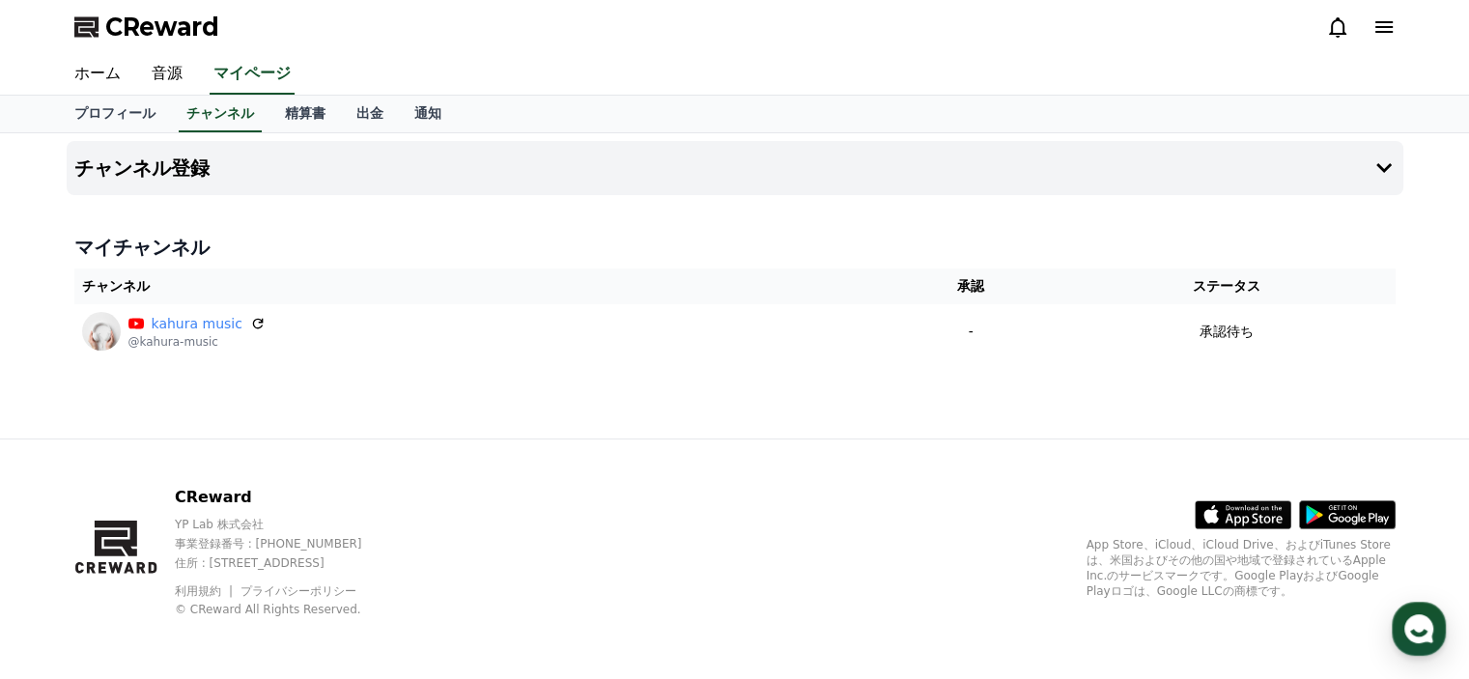
click at [815, 49] on div "CReward" at bounding box center [735, 27] width 1352 height 54
drag, startPoint x: 238, startPoint y: 34, endPoint x: 111, endPoint y: 31, distance: 126.5
click at [111, 31] on div "CReward" at bounding box center [735, 27] width 1352 height 54
copy span "CReward"
